Goal: Entertainment & Leisure: Consume media (video, audio)

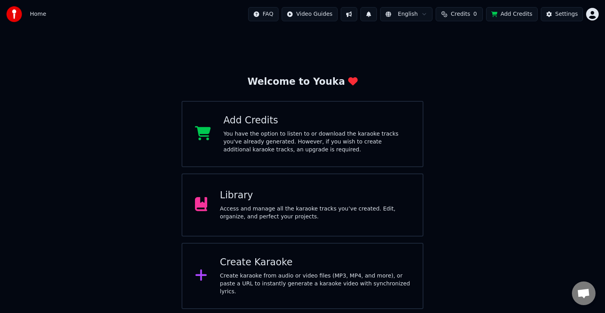
click at [327, 221] on div "Library Access and manage all the karaoke tracks you’ve created. Edit, organize…" at bounding box center [303, 204] width 242 height 63
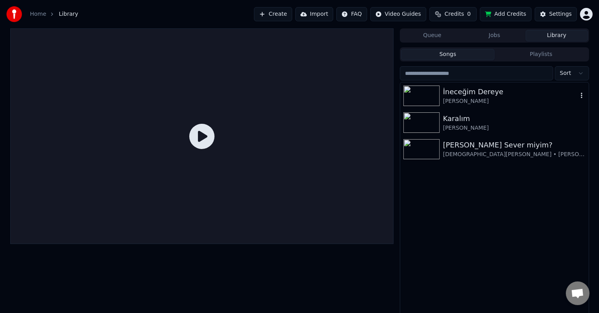
click at [418, 89] on img at bounding box center [421, 96] width 36 height 20
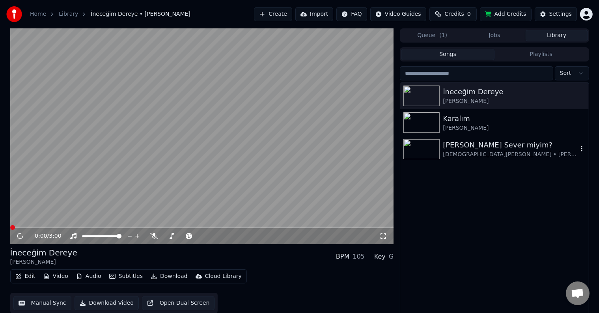
click at [430, 149] on img at bounding box center [421, 149] width 36 height 20
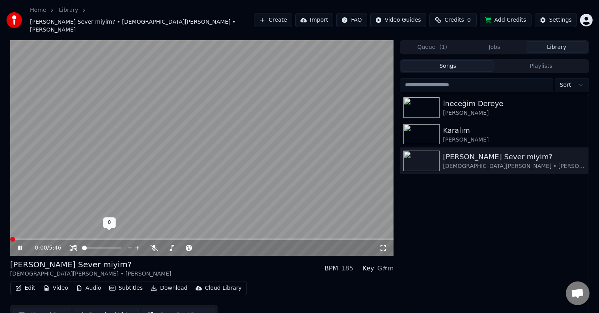
click at [82, 247] on span at bounding box center [82, 248] width 0 height 2
click at [187, 247] on span at bounding box center [183, 248] width 7 height 2
click at [175, 245] on span at bounding box center [173, 247] width 5 height 5
drag, startPoint x: 177, startPoint y: 239, endPoint x: 180, endPoint y: 243, distance: 4.6
click at [112, 200] on video at bounding box center [201, 148] width 383 height 216
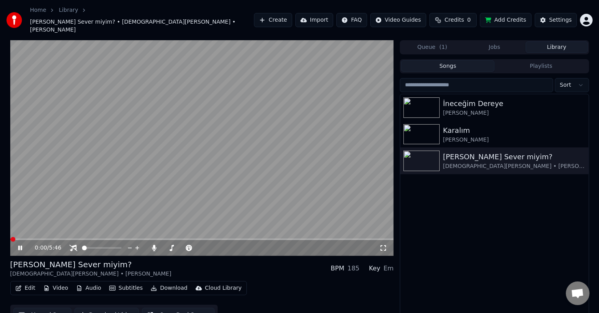
click at [293, 153] on video at bounding box center [201, 148] width 383 height 216
click at [299, 156] on video at bounding box center [201, 148] width 383 height 216
